Goal: Find specific page/section: Find specific page/section

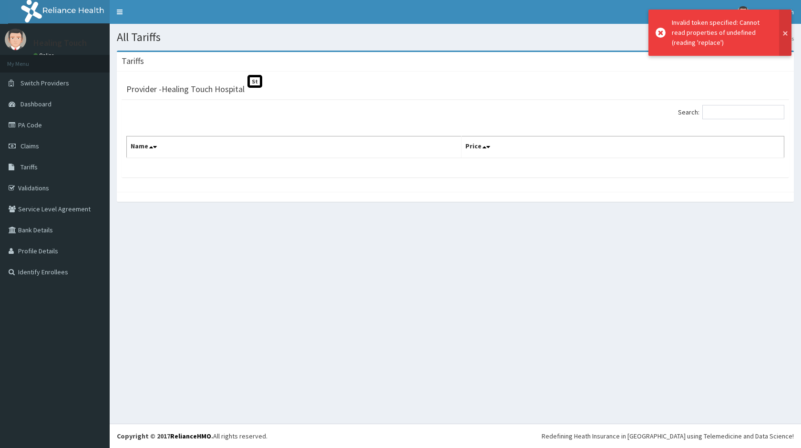
click at [786, 34] on button at bounding box center [785, 33] width 12 height 46
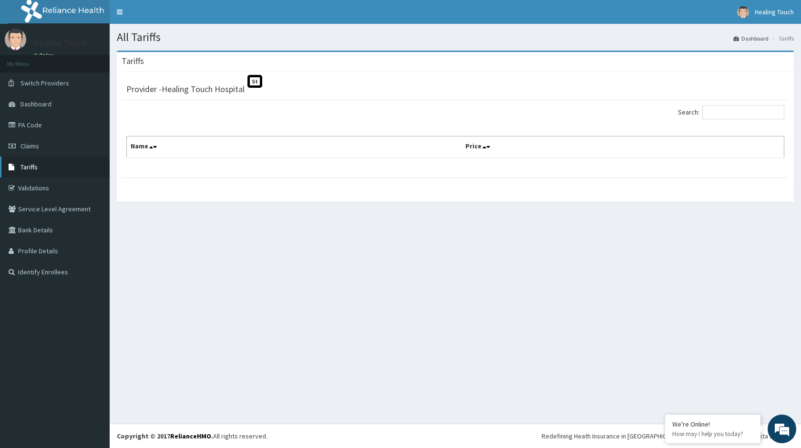
click at [43, 171] on link "Tariffs" at bounding box center [55, 166] width 110 height 21
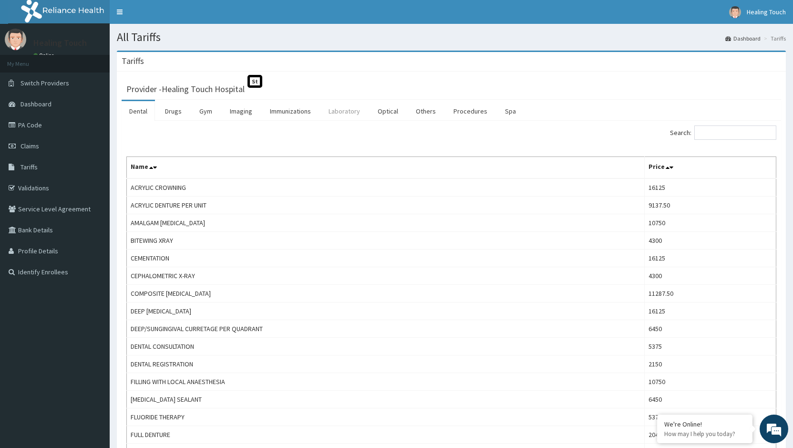
click at [352, 112] on link "Laboratory" at bounding box center [344, 111] width 47 height 20
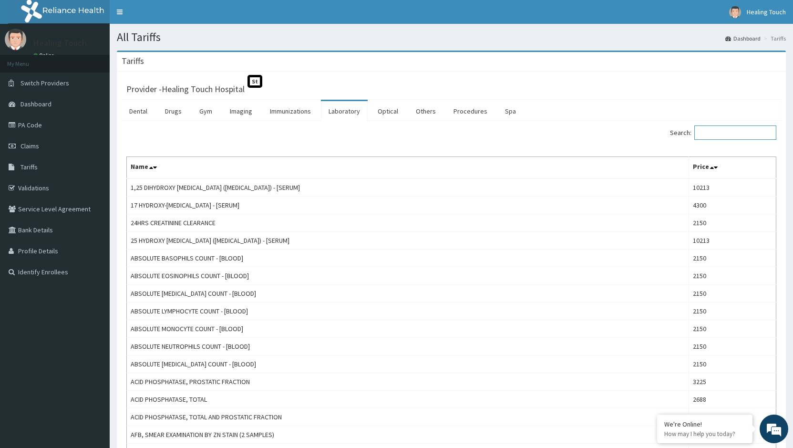
click at [737, 133] on input "Search:" at bounding box center [736, 132] width 82 height 14
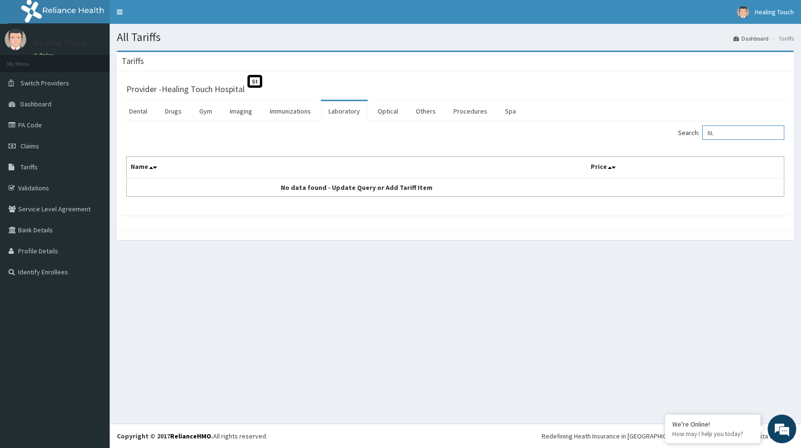
type input "B"
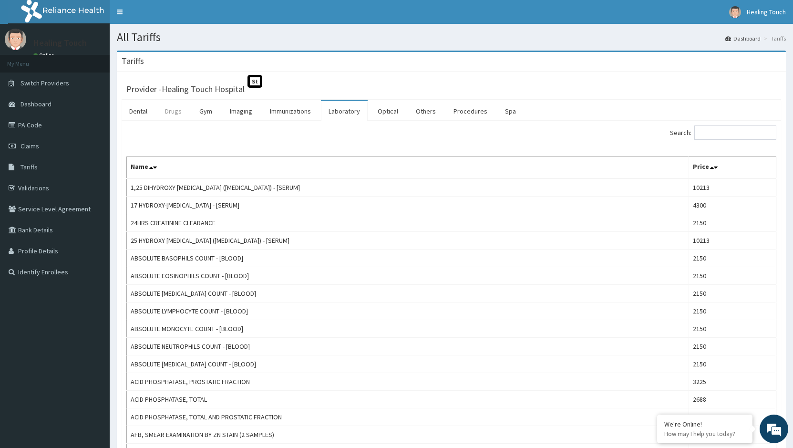
click at [180, 113] on link "Drugs" at bounding box center [173, 111] width 32 height 20
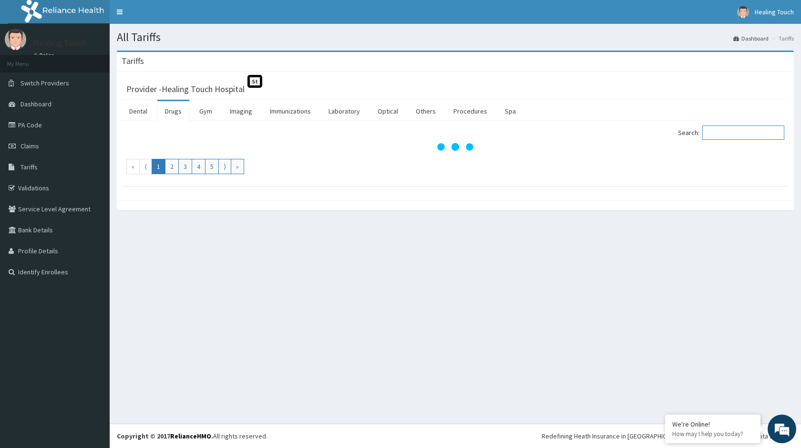
click at [753, 131] on input "Search:" at bounding box center [744, 132] width 82 height 14
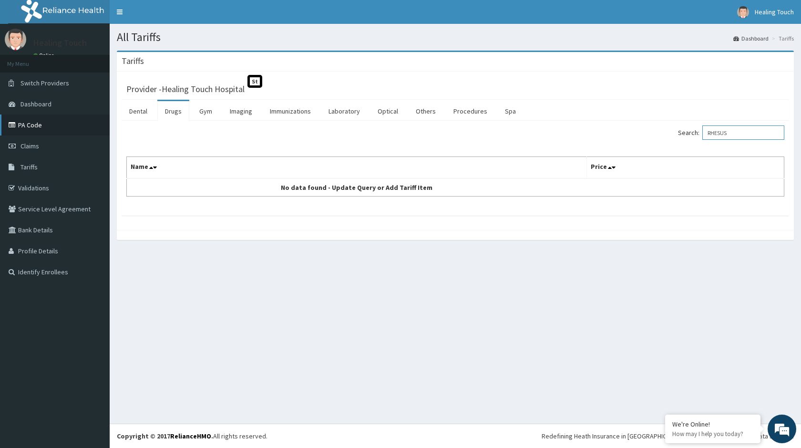
type input "RHESUS"
click at [35, 125] on link "PA Code" at bounding box center [55, 124] width 110 height 21
click at [46, 120] on link "PA Code" at bounding box center [55, 124] width 110 height 21
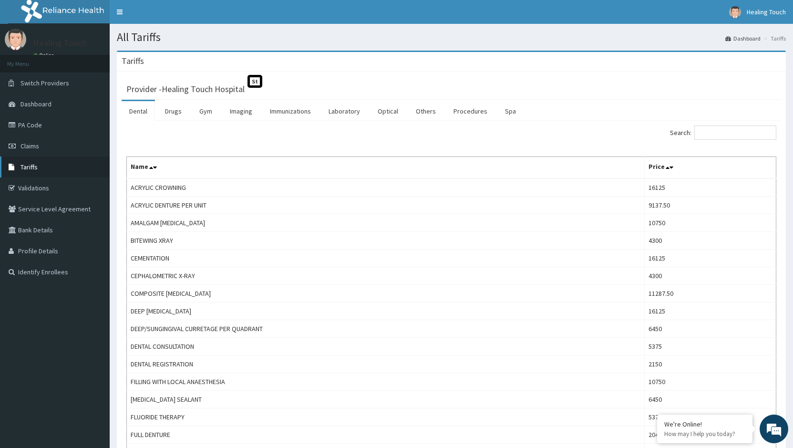
click at [28, 168] on span "Tariffs" at bounding box center [29, 167] width 17 height 9
click at [463, 113] on link "Procedures" at bounding box center [470, 111] width 49 height 20
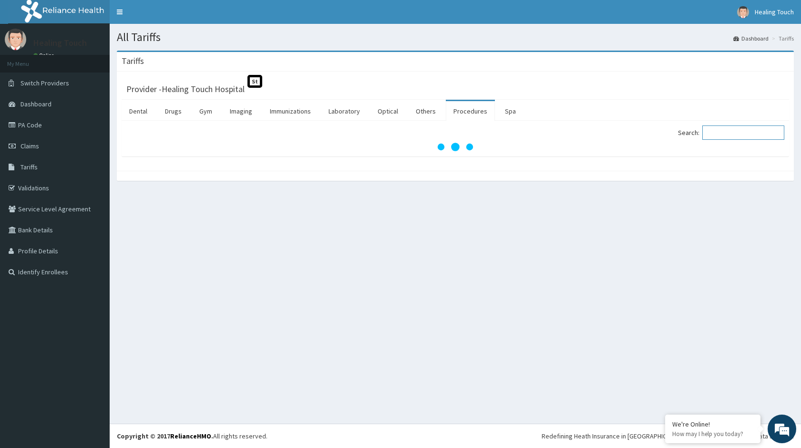
click at [734, 135] on input "Search:" at bounding box center [744, 132] width 82 height 14
paste input "Blood Transfusion Rhesus Negative"
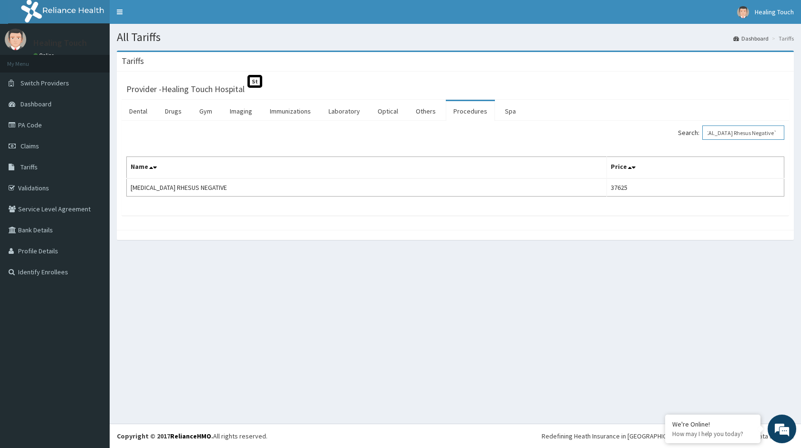
scroll to position [0, 25]
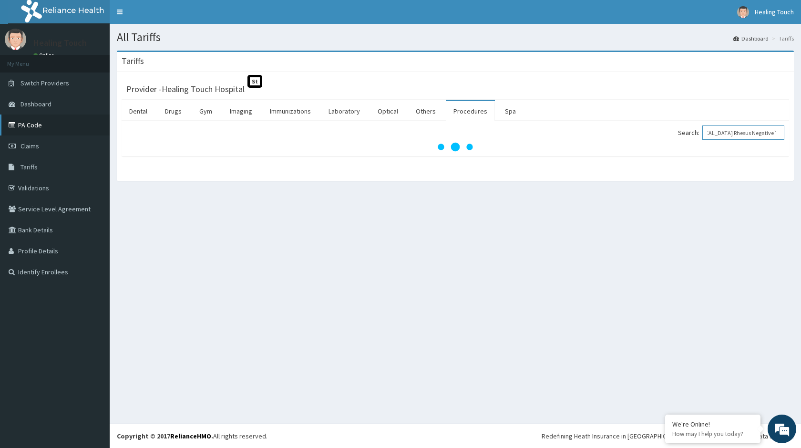
type input "Blood Transfusion Rhesus Negative`"
click at [16, 127] on icon at bounding box center [14, 125] width 10 height 7
